Goal: Transaction & Acquisition: Purchase product/service

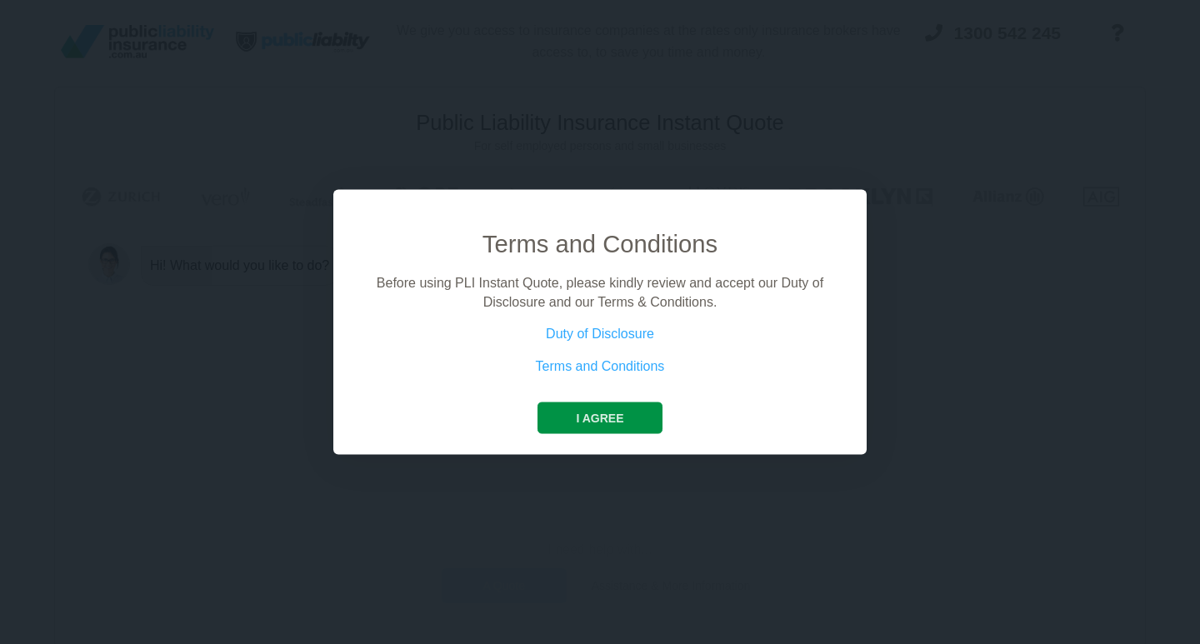
click at [590, 421] on button "I agree" at bounding box center [600, 419] width 124 height 32
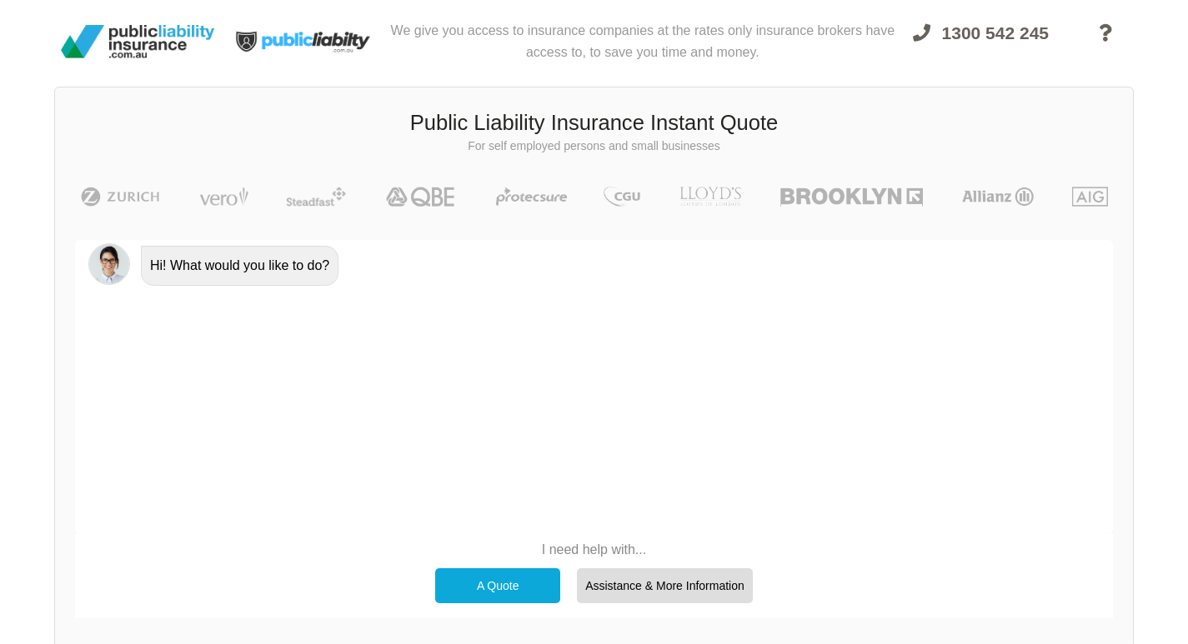
click at [507, 587] on div "A Quote" at bounding box center [497, 586] width 125 height 35
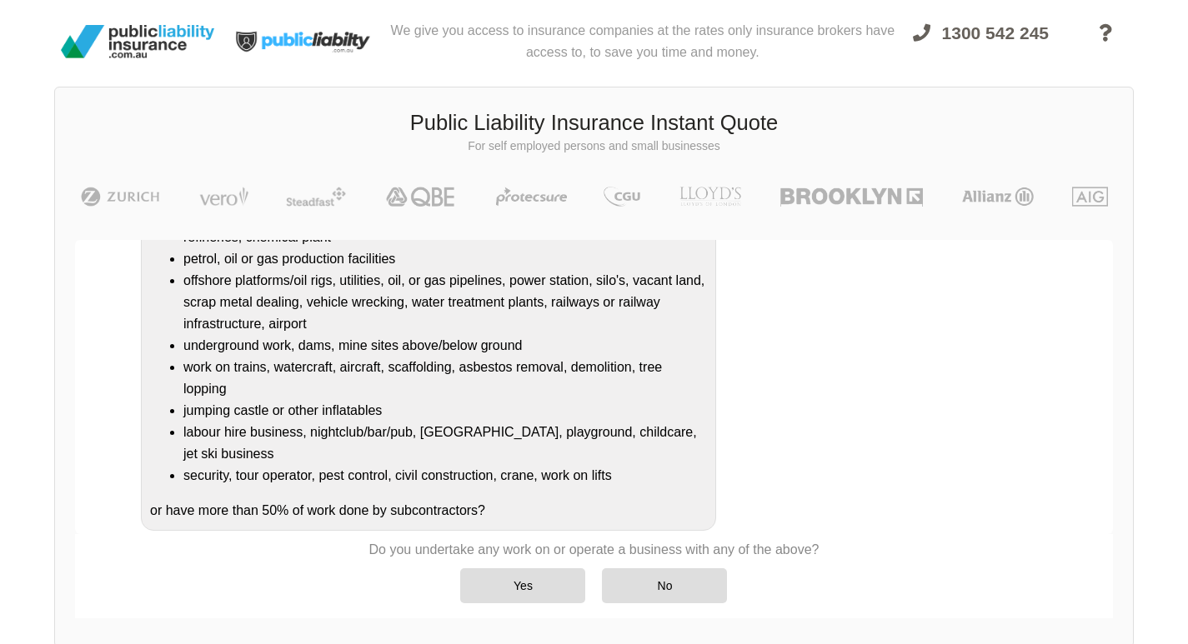
scroll to position [210, 0]
click at [520, 583] on div "Yes" at bounding box center [522, 586] width 125 height 35
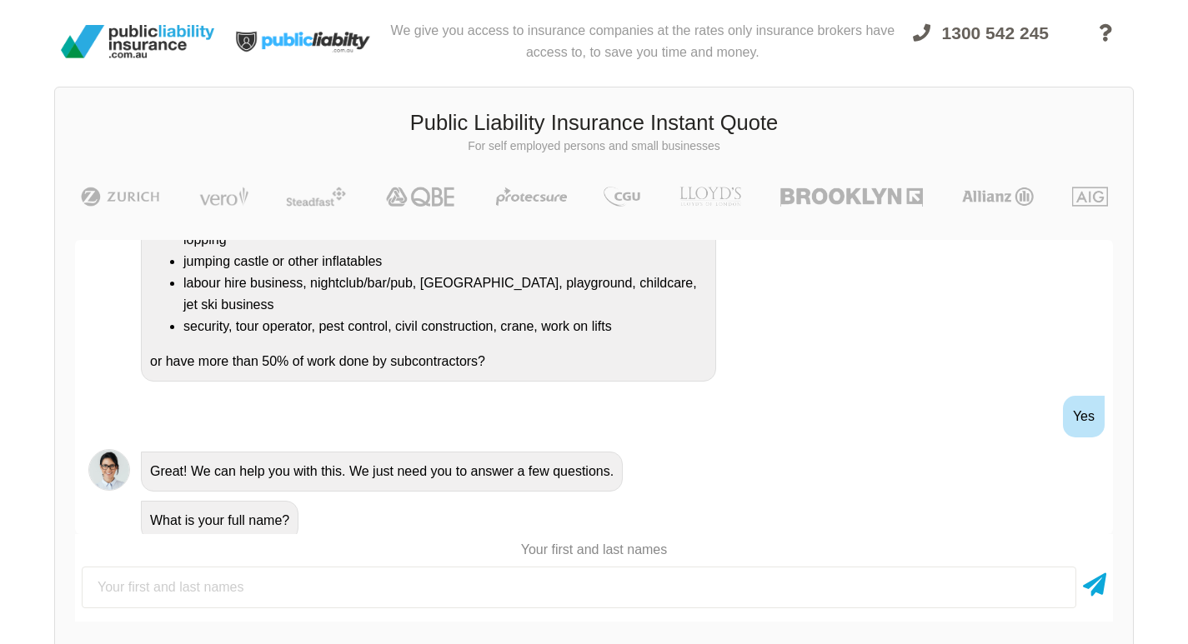
scroll to position [369, 0]
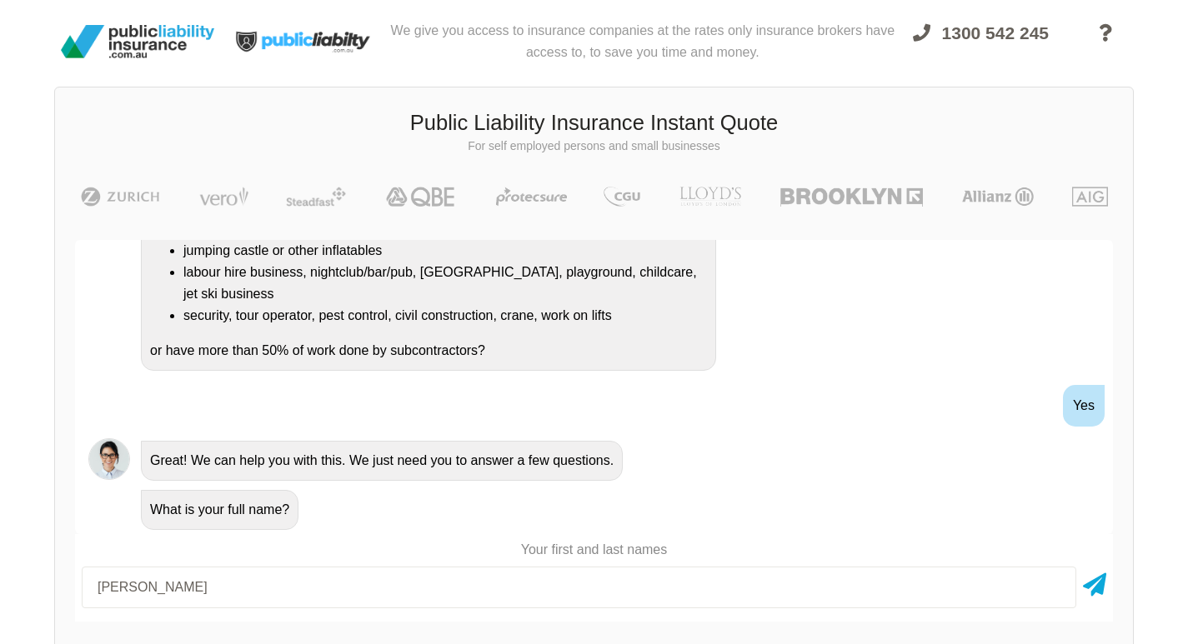
type input "[PERSON_NAME]"
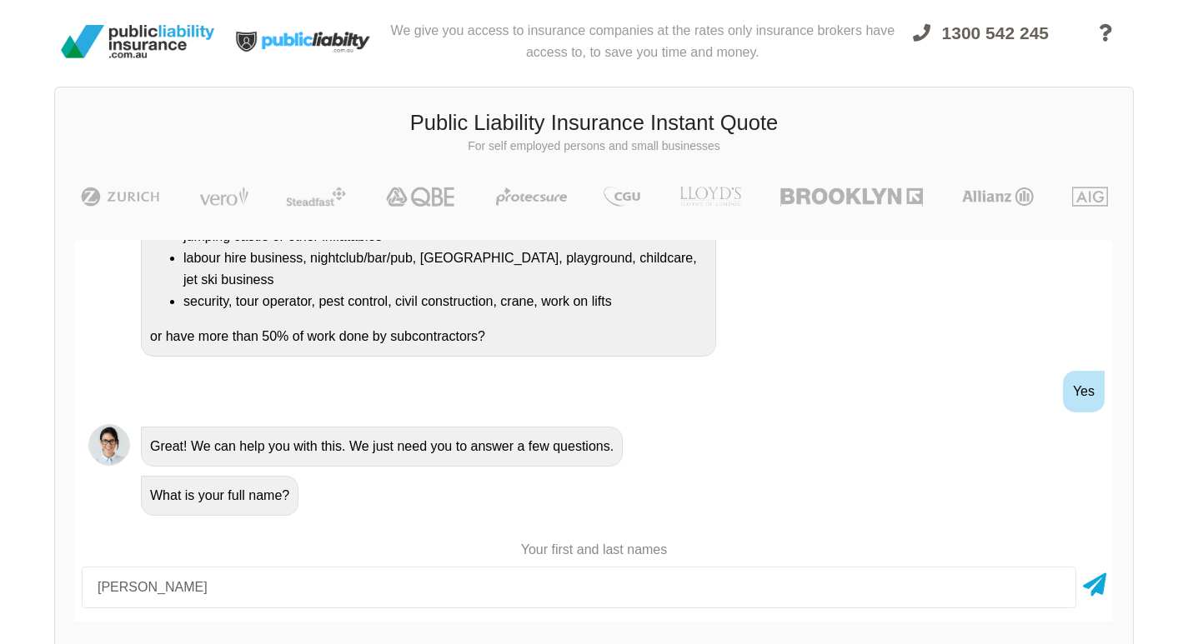
scroll to position [387, 0]
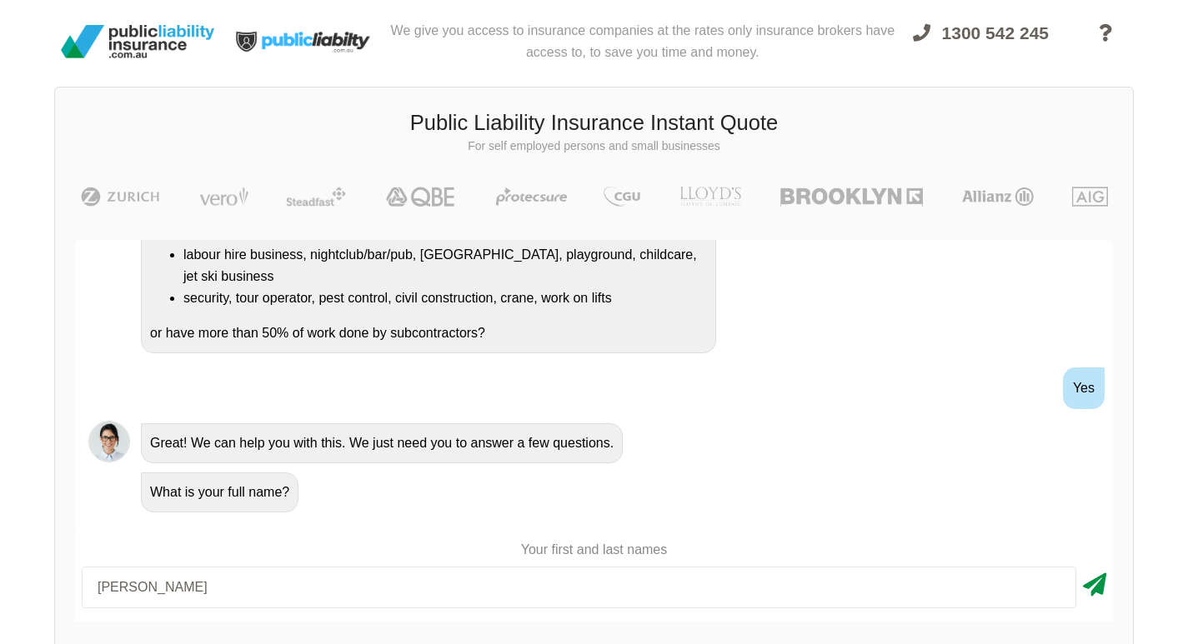
click at [1092, 582] on icon at bounding box center [1094, 582] width 23 height 30
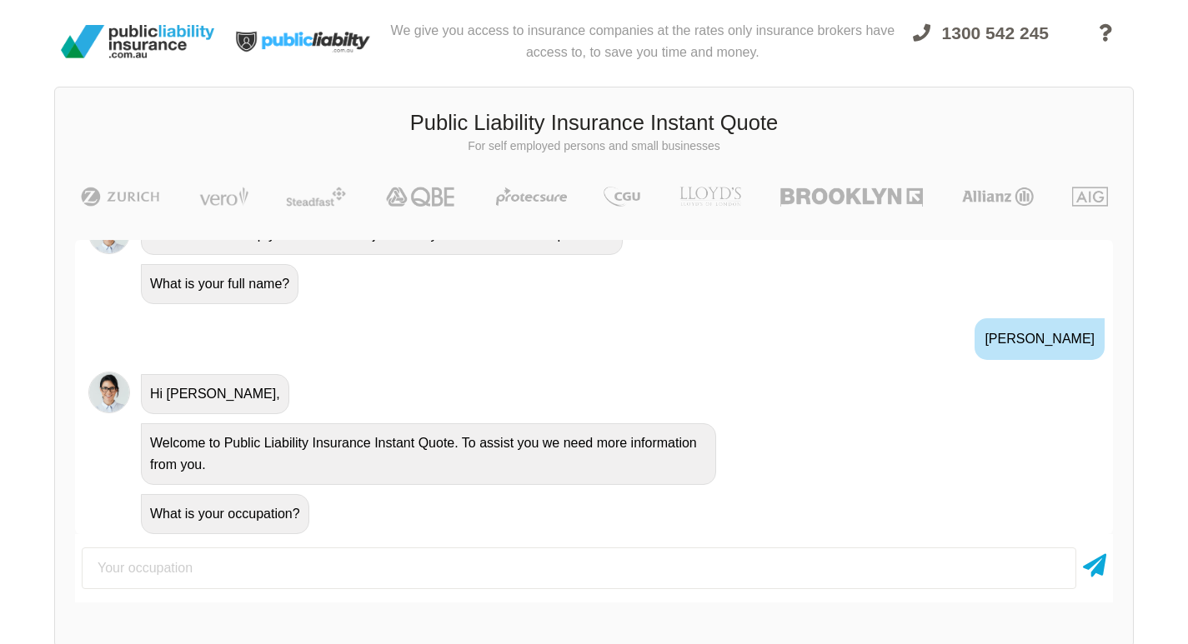
scroll to position [599, 0]
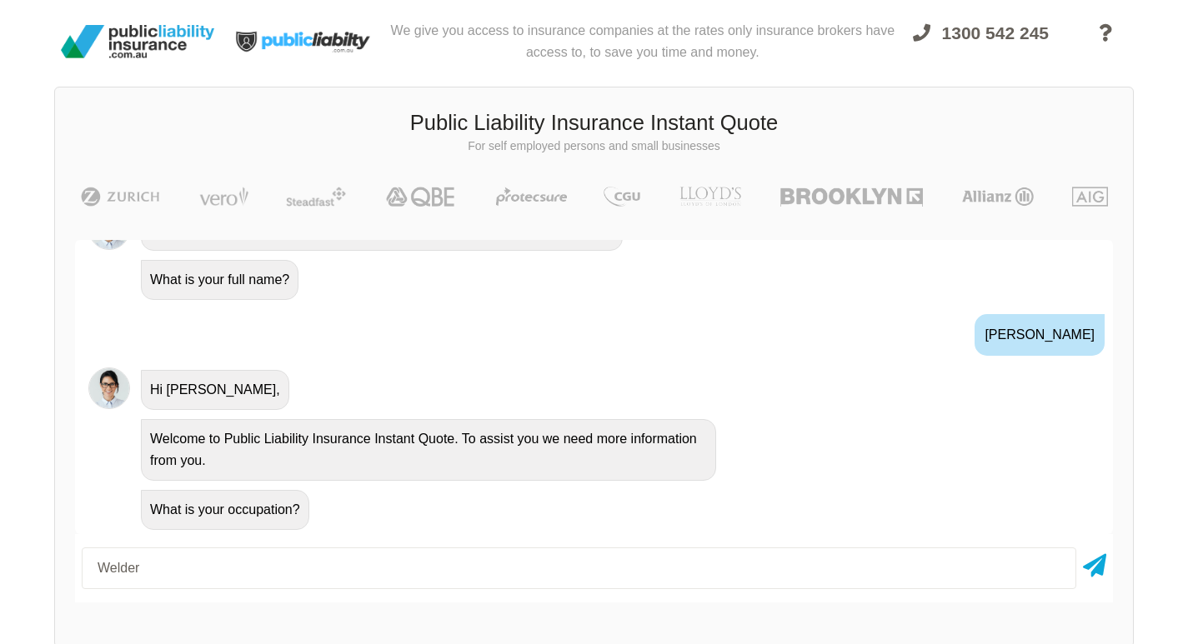
type input "Welder"
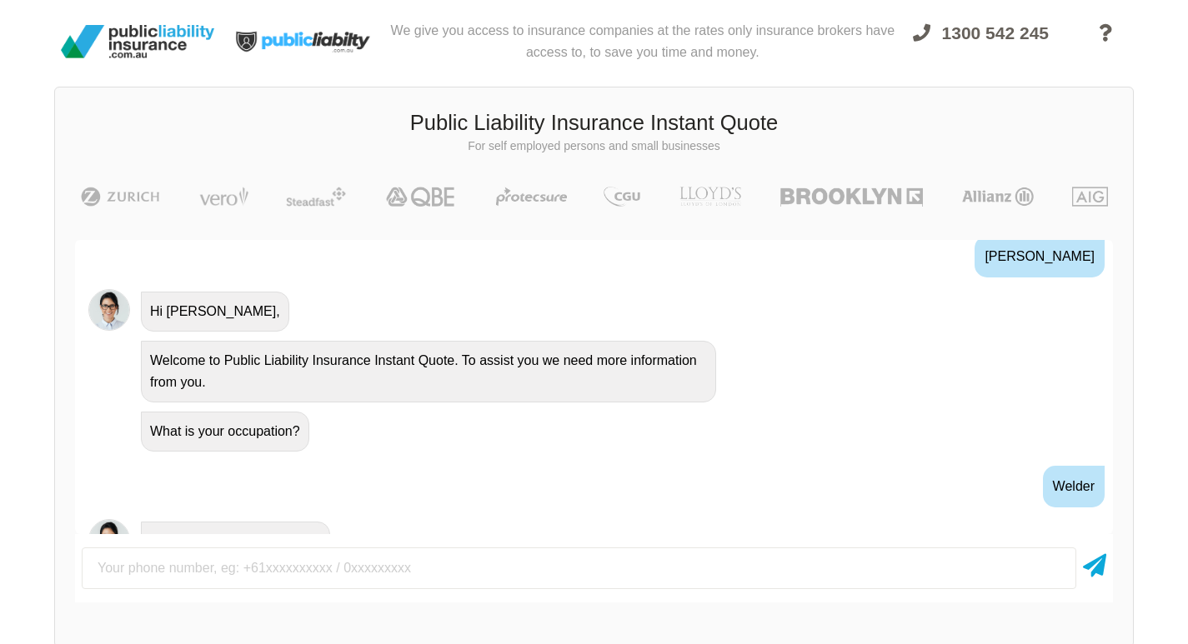
scroll to position [709, 0]
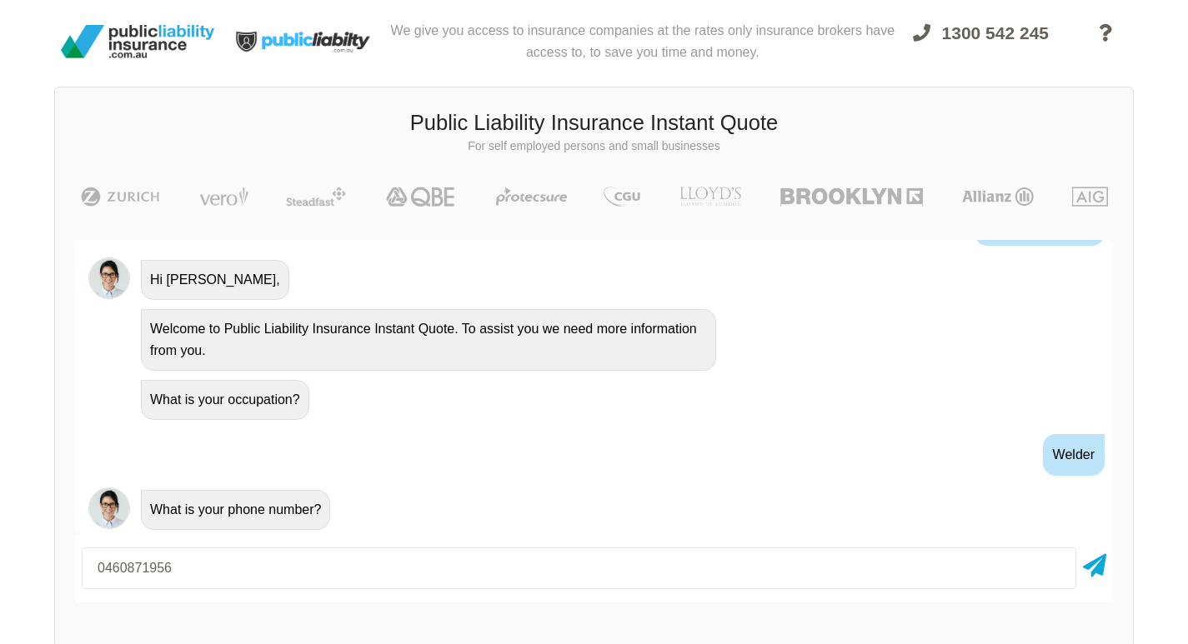
type input "0460871956"
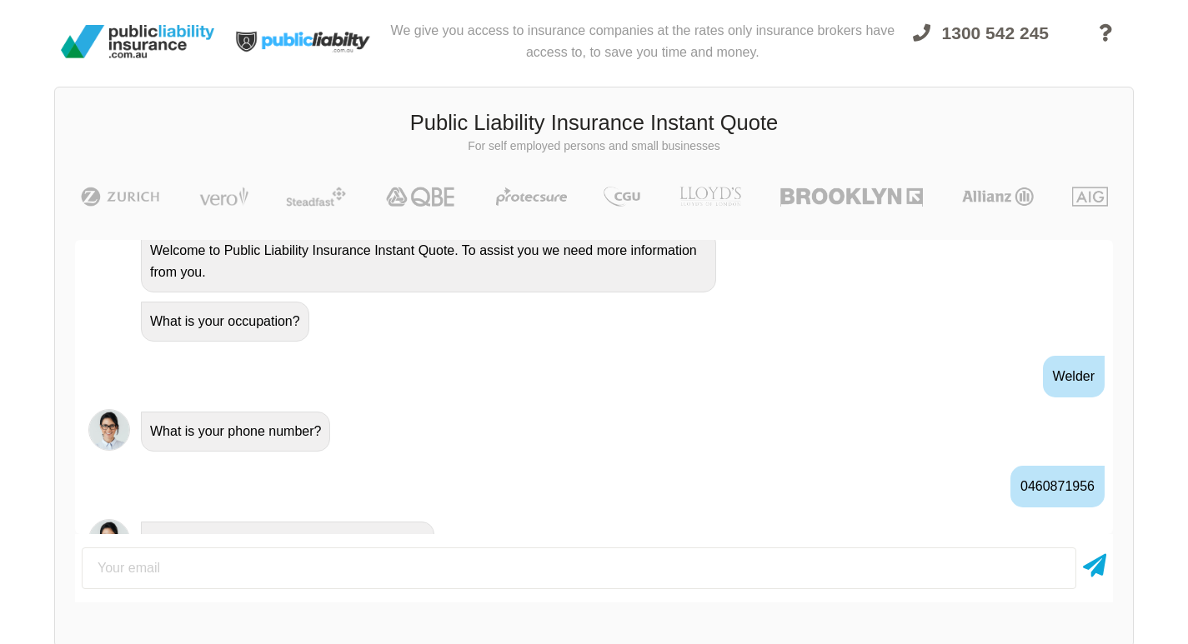
scroll to position [819, 0]
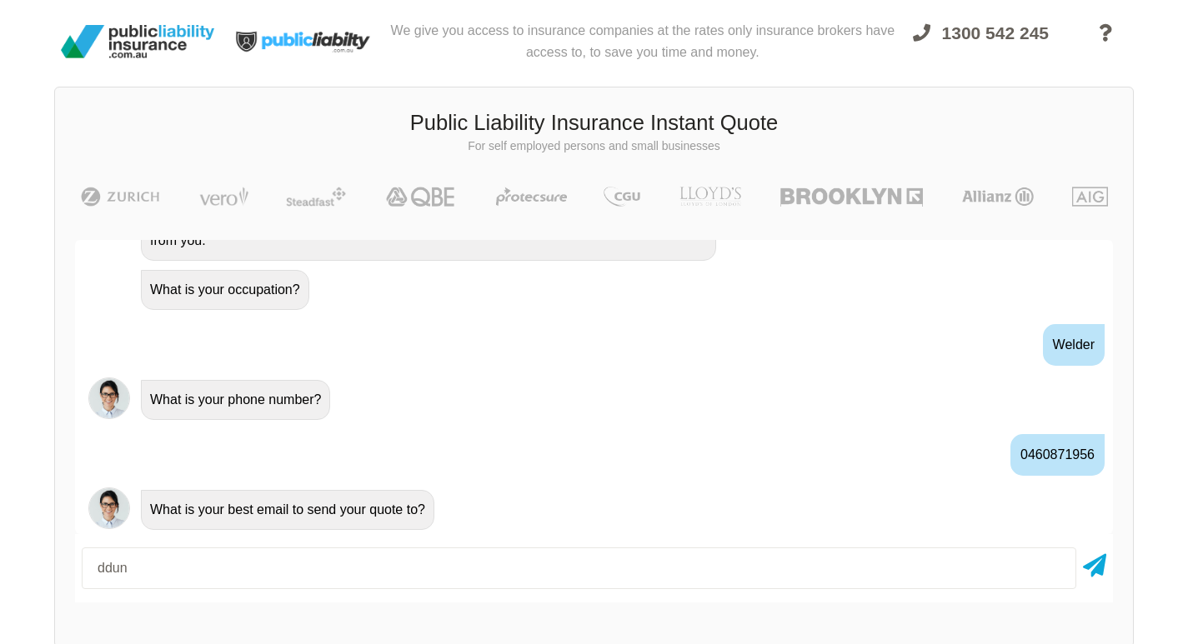
type input "[EMAIL_ADDRESS][DOMAIN_NAME]"
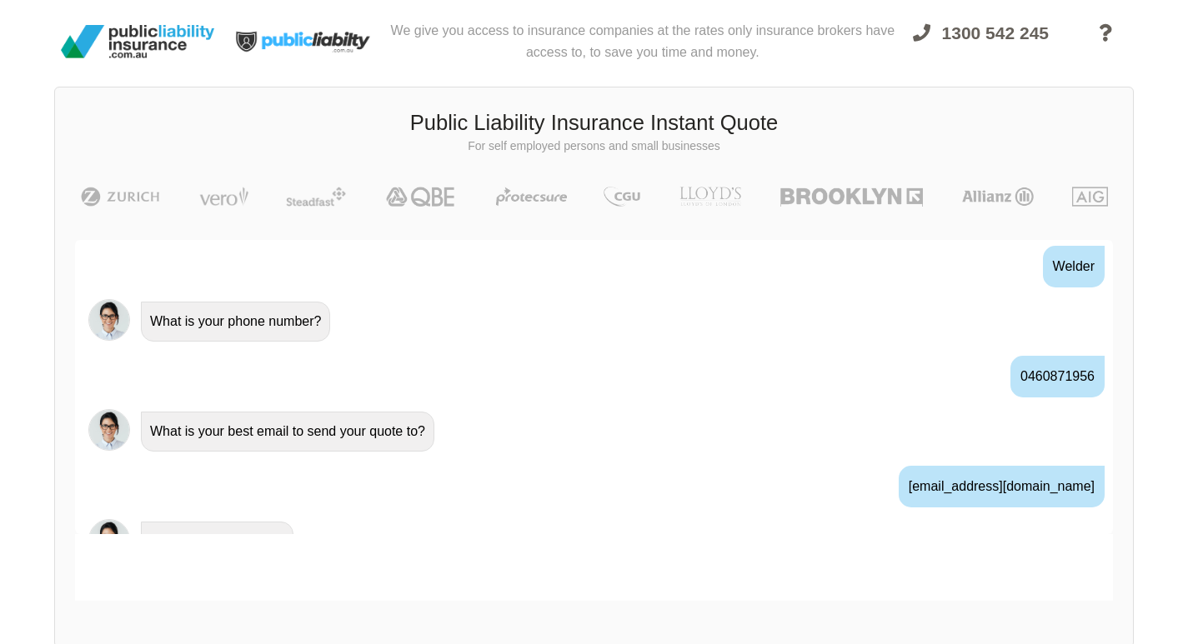
scroll to position [930, 0]
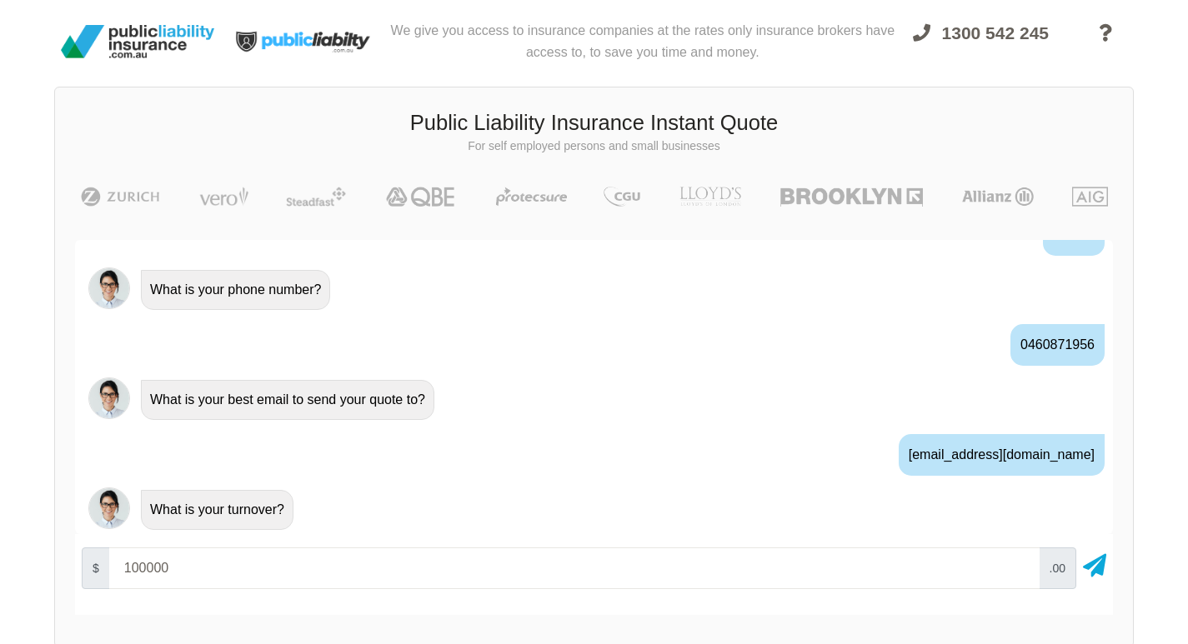
type input "100000"
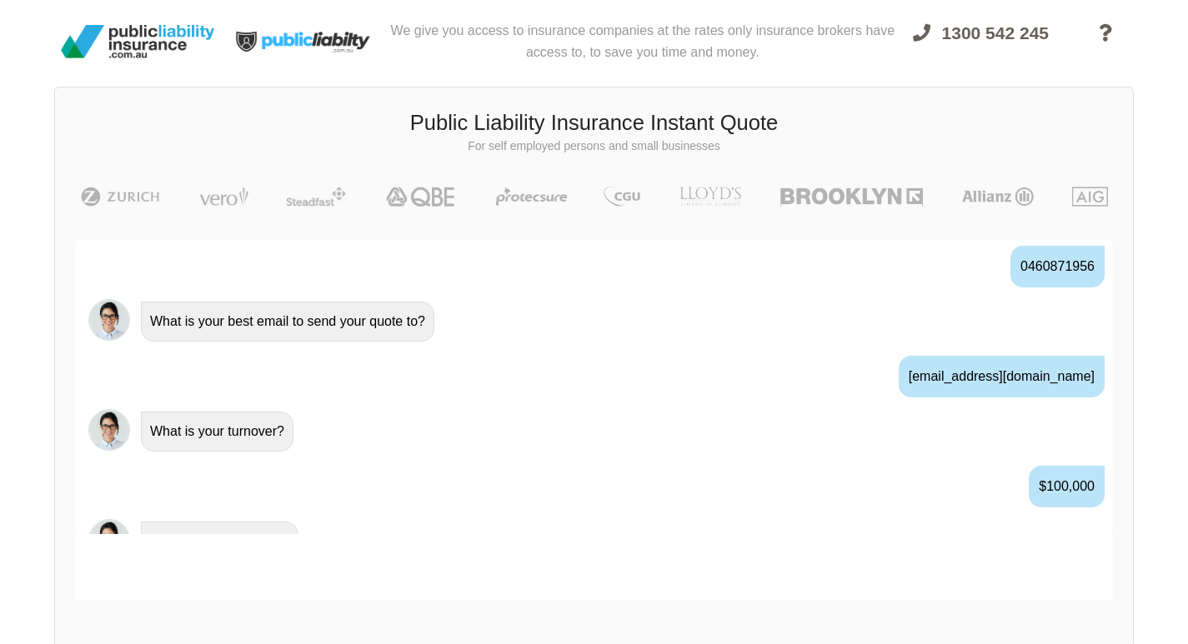
scroll to position [1040, 0]
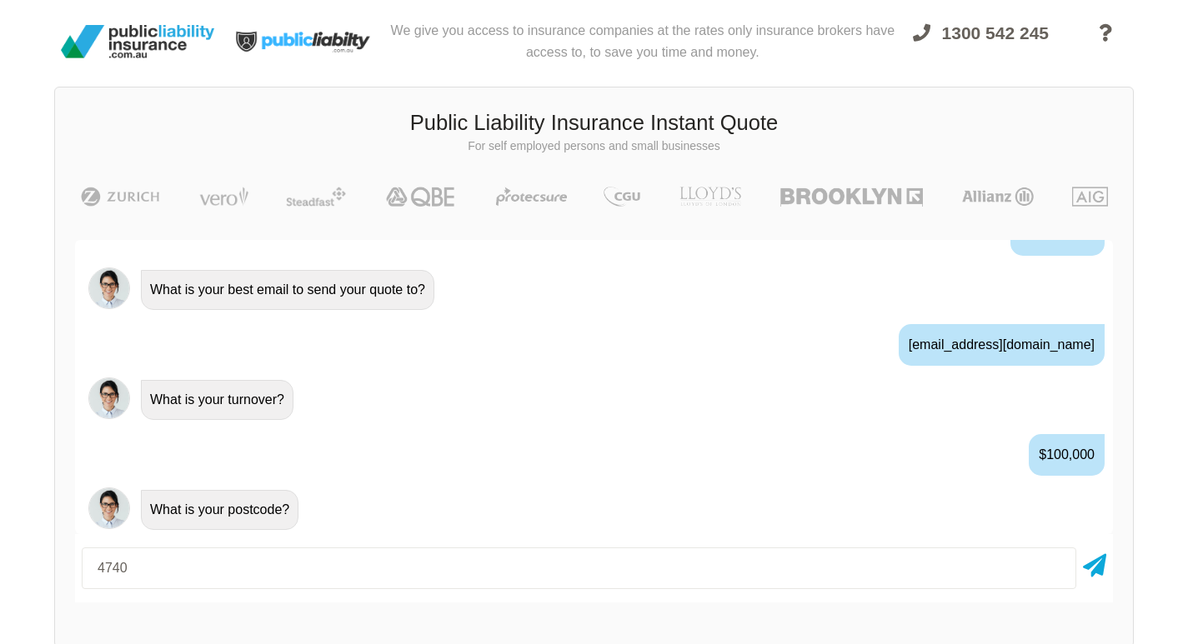
type input "4740"
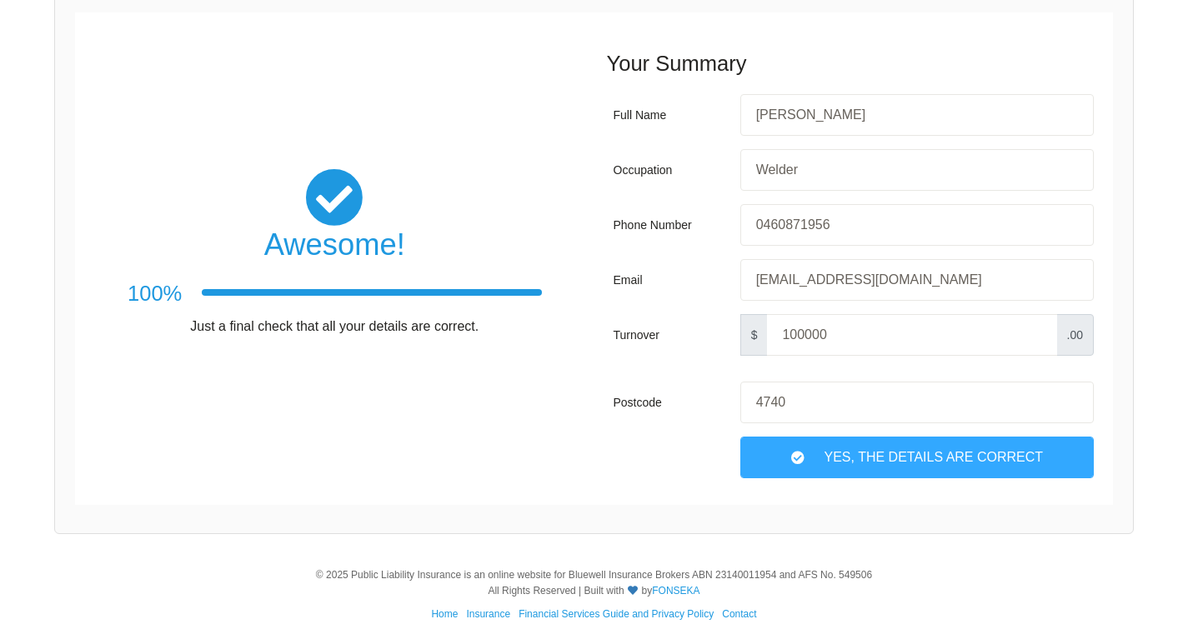
scroll to position [229, 0]
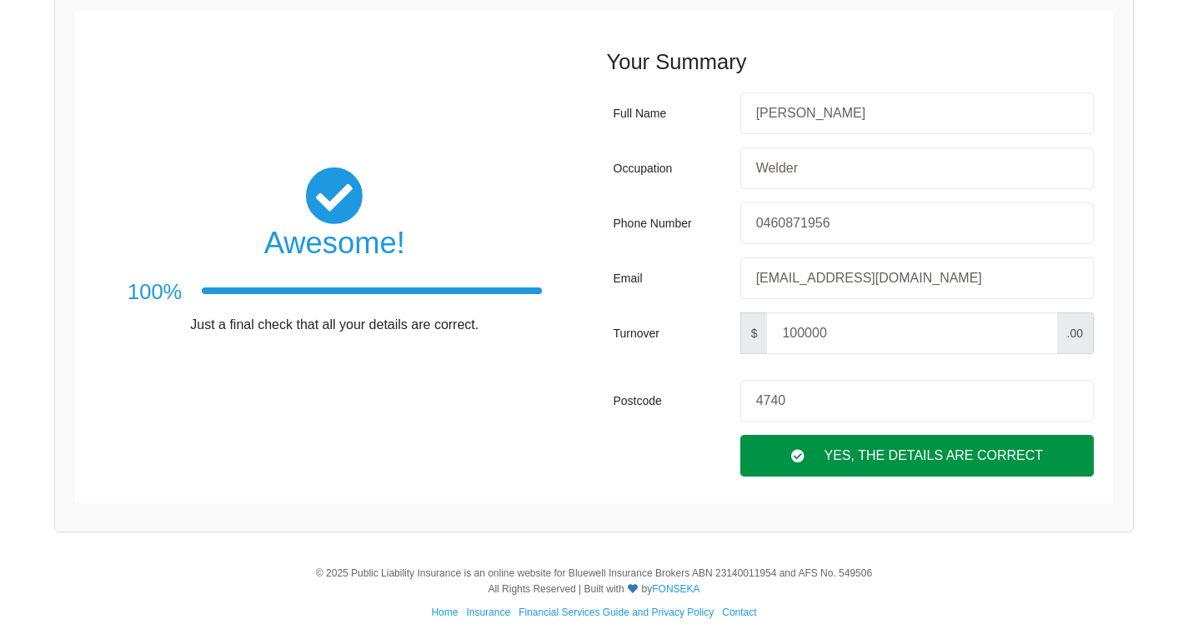
click at [844, 462] on div "Yes, The Details are correct" at bounding box center [916, 456] width 353 height 42
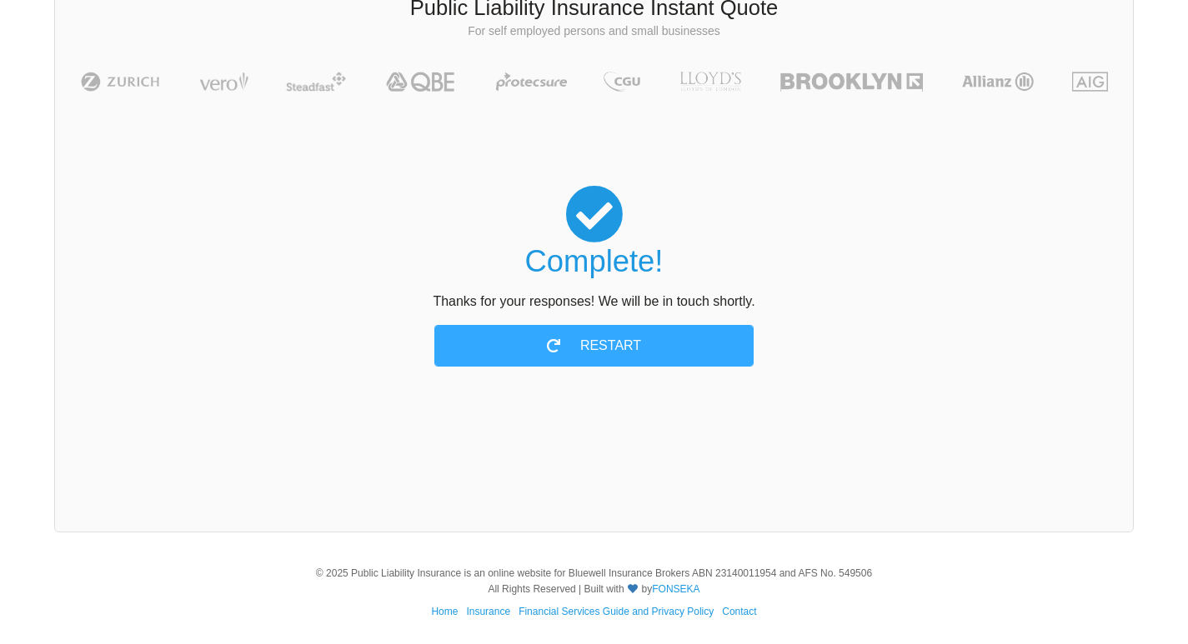
scroll to position [115, 0]
